Goal: Task Accomplishment & Management: Manage account settings

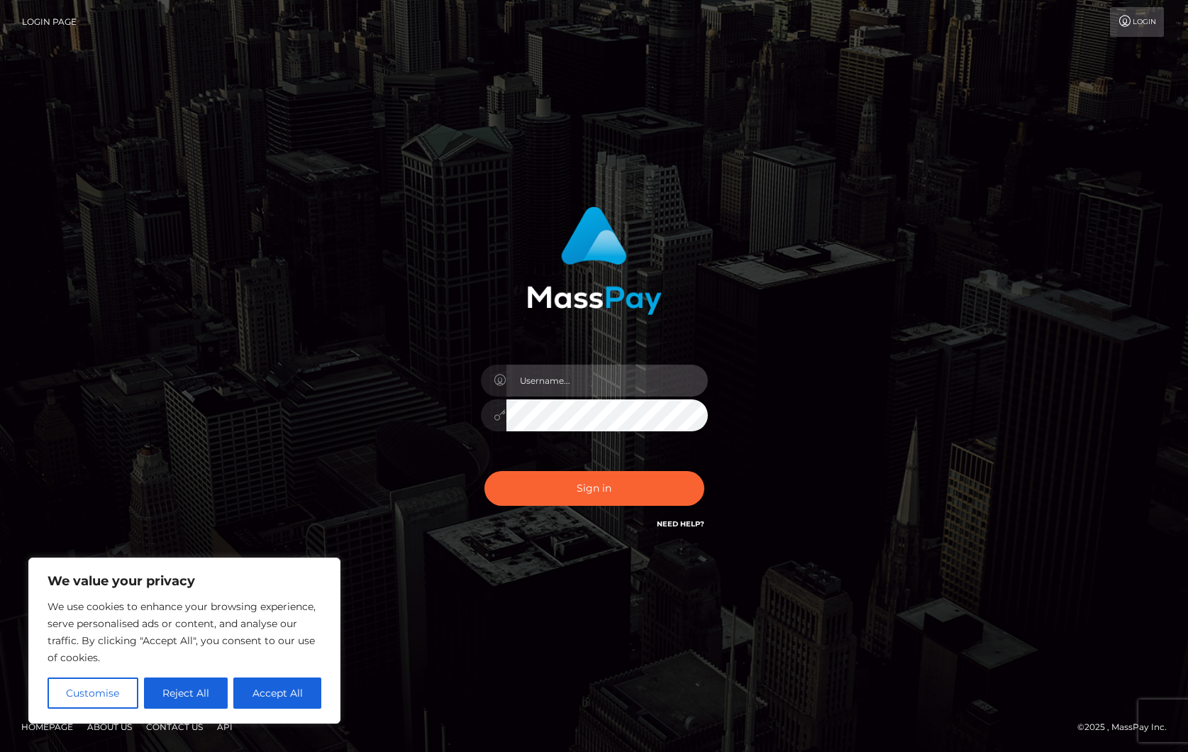
click at [654, 388] on input "text" at bounding box center [606, 380] width 201 height 32
click at [632, 385] on input "text" at bounding box center [606, 380] width 201 height 32
click at [411, 271] on div at bounding box center [594, 255] width 372 height 119
click at [530, 382] on input "text" at bounding box center [606, 380] width 201 height 32
type input "ollieAN.fanvue"
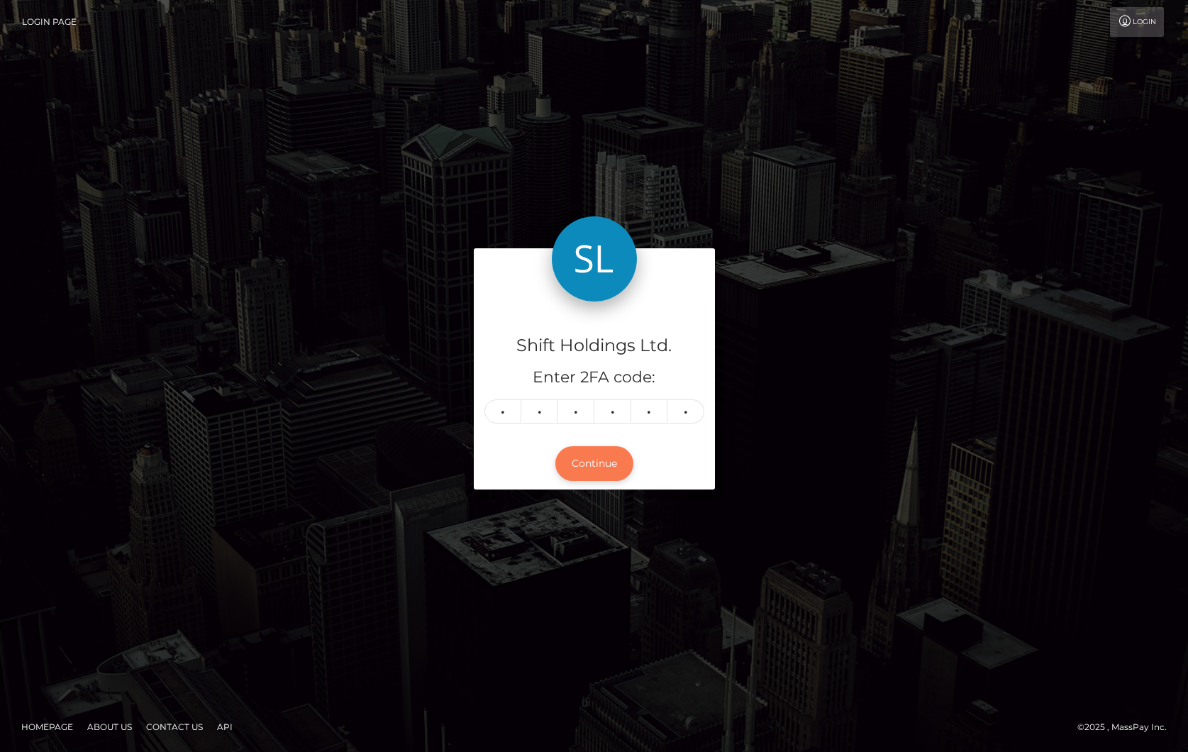
click at [596, 461] on button "Continue" at bounding box center [594, 463] width 78 height 35
